Goal: Task Accomplishment & Management: Manage account settings

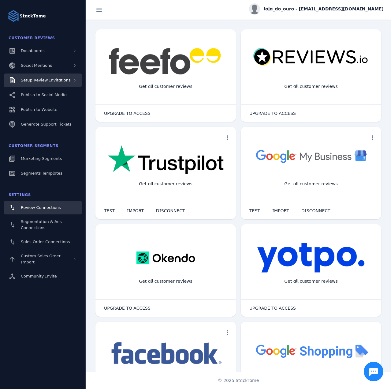
click at [57, 82] on span "Setup Review Invitations" at bounding box center [46, 80] width 50 height 5
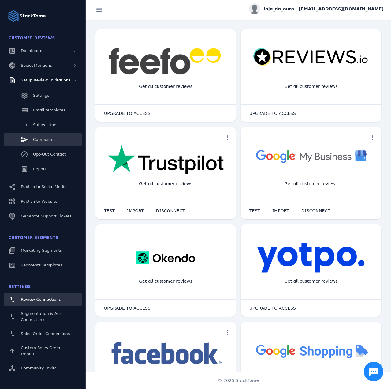
click at [43, 141] on span "Campaigns" at bounding box center [44, 139] width 22 height 5
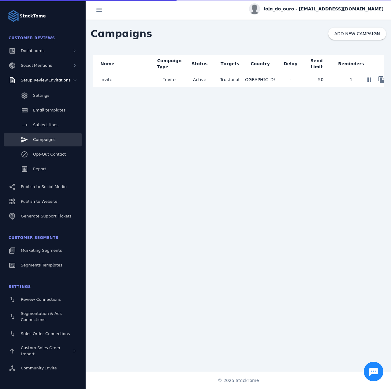
click at [198, 77] on mat-cell "Active" at bounding box center [200, 79] width 30 height 15
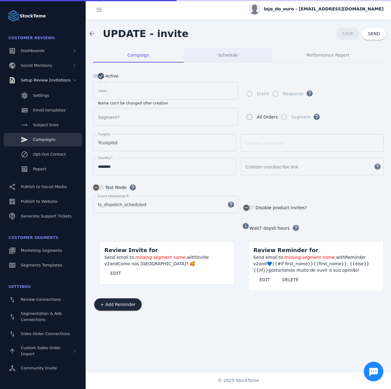
type input "**********"
click at [217, 54] on div "Schedule" at bounding box center [228, 55] width 88 height 15
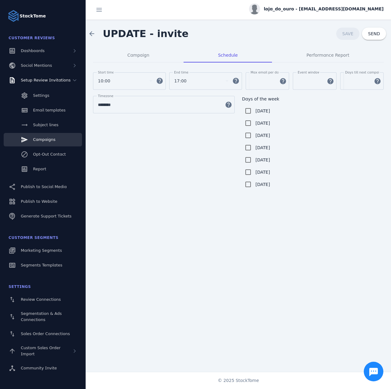
click at [325, 16] on div "loja_do_ouro - [EMAIL_ADDRESS][DOMAIN_NAME]" at bounding box center [239, 10] width 306 height 20
click at [335, 10] on span "loja_do_ouro - [EMAIL_ADDRESS][DOMAIN_NAME]" at bounding box center [324, 9] width 120 height 6
click at [357, 62] on span "Sign out" at bounding box center [365, 58] width 18 height 7
